Goal: Navigation & Orientation: Find specific page/section

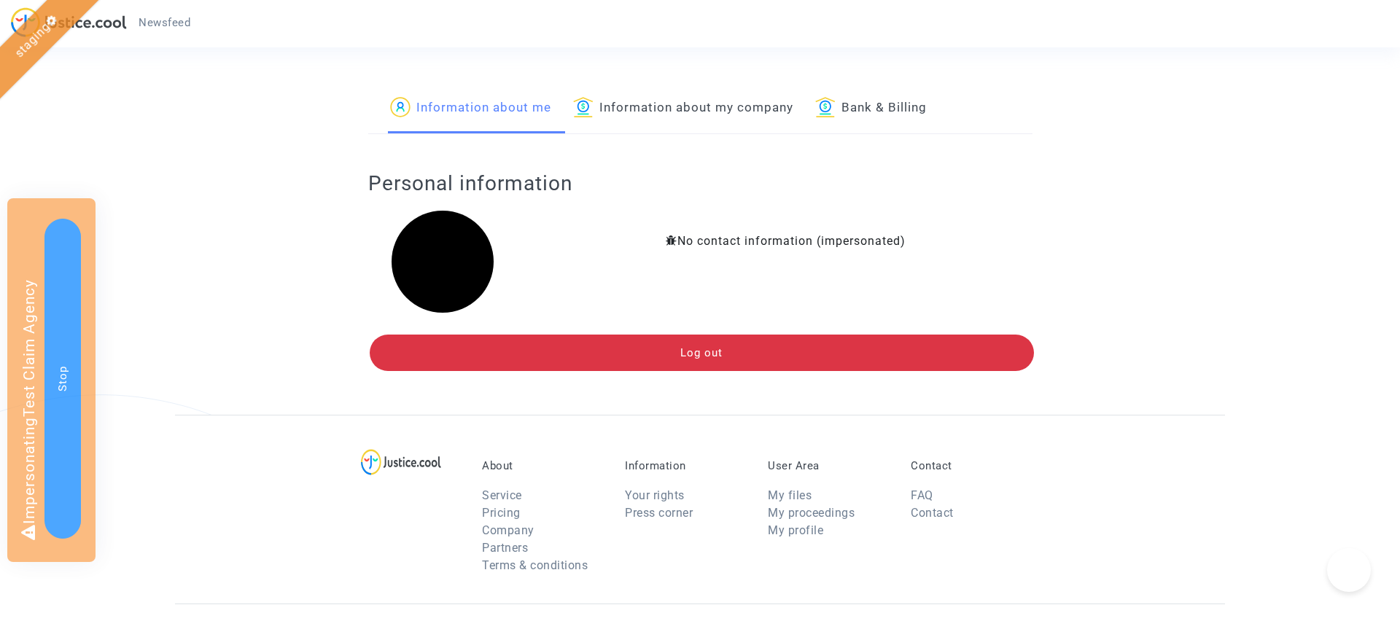
click at [179, 19] on span "Newsfeed" at bounding box center [165, 22] width 52 height 13
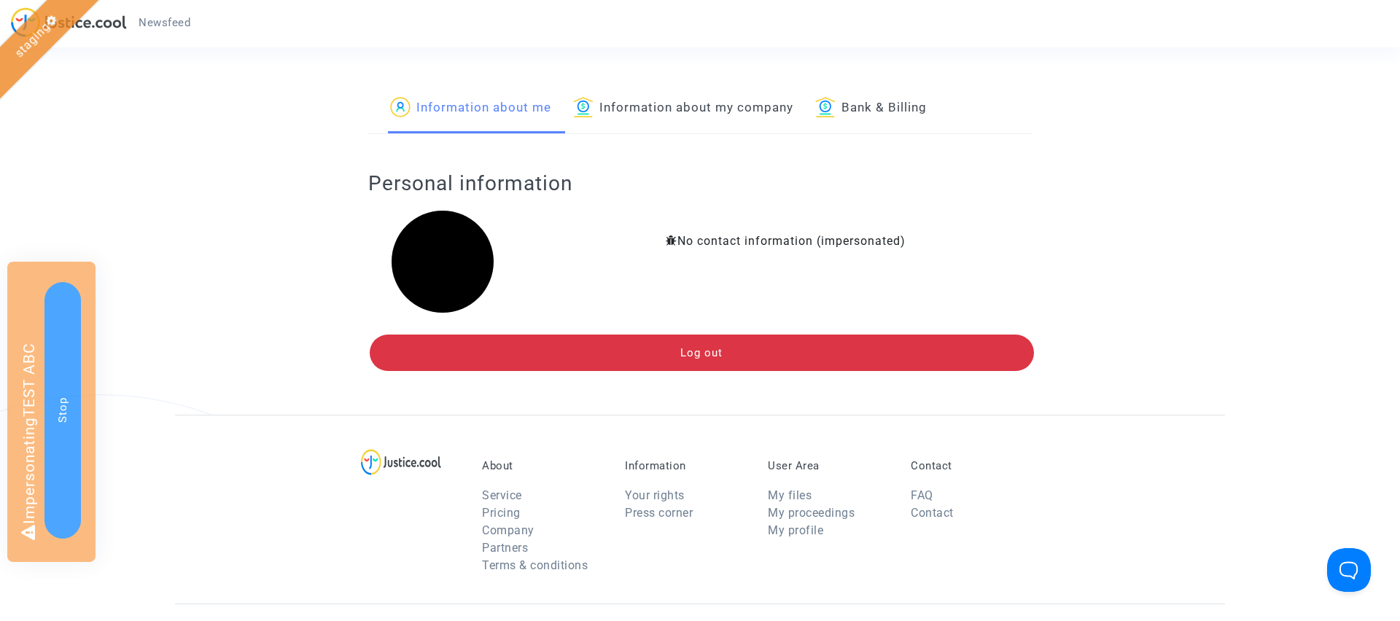
click at [166, 26] on span "Newsfeed" at bounding box center [165, 22] width 52 height 13
